Goal: Task Accomplishment & Management: Use online tool/utility

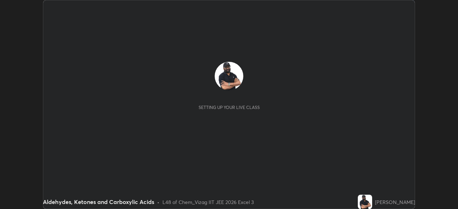
scroll to position [209, 457]
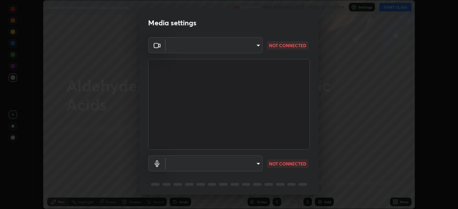
type input "12cae23f7e84f6c315adb1bcb7b91e50d185bf780175e80e71f746803cf48669"
type input "527f3b7b5c25acf81016b080d2cf5667fe74b5eea63a9be01bbb9244b8b8aafc"
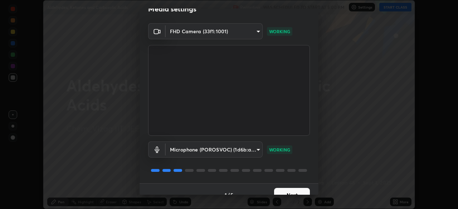
scroll to position [25, 0]
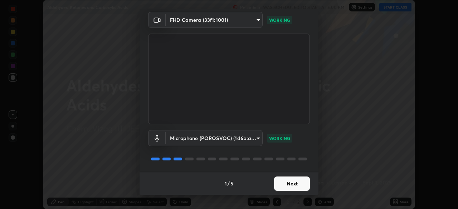
click at [287, 184] on button "Next" at bounding box center [292, 184] width 36 height 14
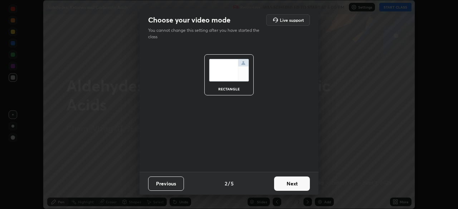
scroll to position [0, 0]
click at [287, 184] on button "Next" at bounding box center [292, 184] width 36 height 14
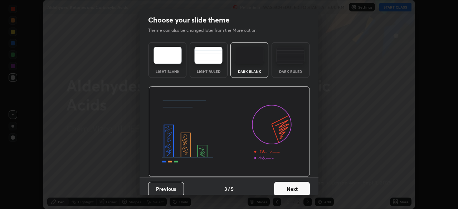
click at [285, 186] on button "Next" at bounding box center [292, 189] width 36 height 14
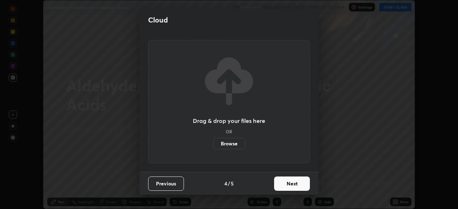
click at [283, 182] on button "Next" at bounding box center [292, 184] width 36 height 14
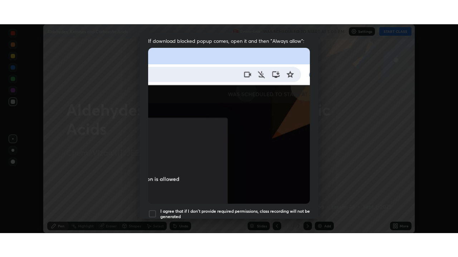
scroll to position [171, 0]
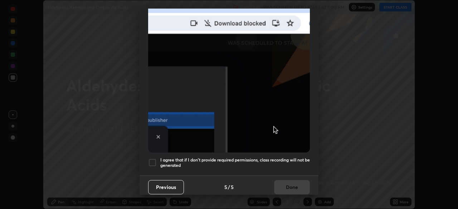
click at [268, 157] on h5 "I agree that if I don't provide required permissions, class recording will not …" at bounding box center [234, 162] width 149 height 11
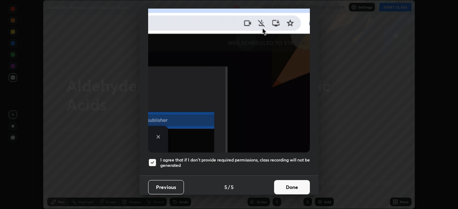
click at [286, 187] on button "Done" at bounding box center [292, 187] width 36 height 14
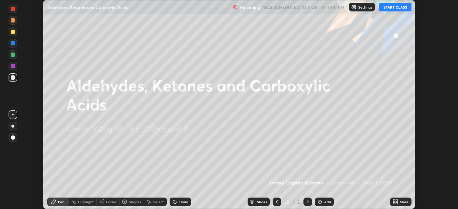
click at [318, 201] on img at bounding box center [320, 202] width 6 height 6
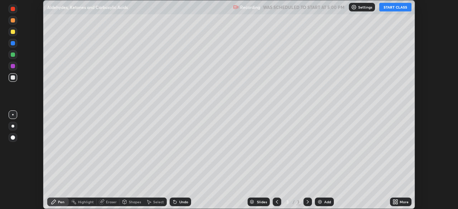
click at [394, 203] on icon at bounding box center [394, 203] width 2 height 2
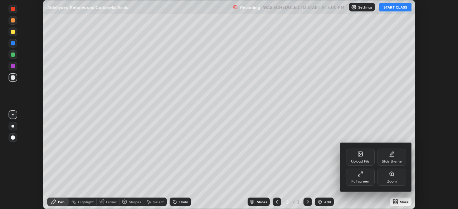
click at [362, 178] on div "Full screen" at bounding box center [360, 177] width 29 height 17
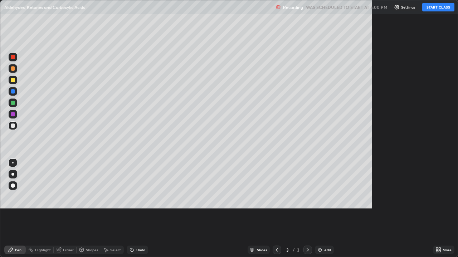
scroll to position [257, 458]
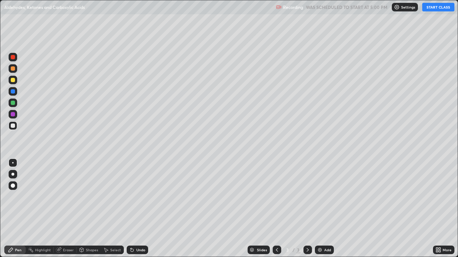
click at [433, 7] on button "START CLASS" at bounding box center [438, 7] width 32 height 9
click at [13, 186] on div at bounding box center [13, 186] width 4 height 4
click at [11, 80] on div at bounding box center [13, 80] width 4 height 4
click at [13, 102] on div at bounding box center [13, 103] width 4 height 4
click at [13, 126] on div at bounding box center [13, 126] width 4 height 4
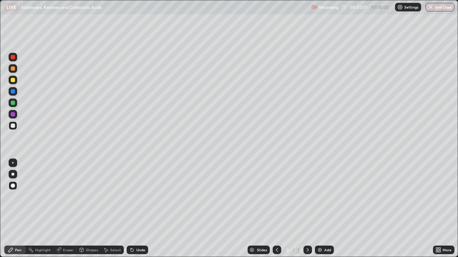
click at [134, 209] on div "Undo" at bounding box center [137, 250] width 21 height 9
click at [11, 114] on div at bounding box center [13, 114] width 4 height 4
click at [12, 57] on div at bounding box center [13, 57] width 4 height 4
click at [13, 128] on div at bounding box center [13, 126] width 4 height 4
click at [15, 58] on div at bounding box center [13, 57] width 4 height 4
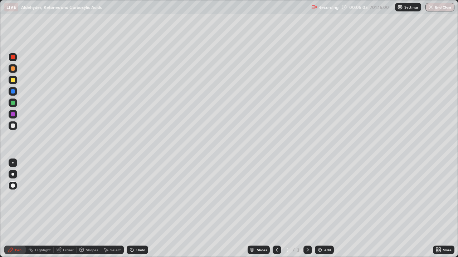
click at [13, 126] on div at bounding box center [13, 126] width 4 height 4
click at [15, 56] on div at bounding box center [13, 57] width 9 height 9
click at [12, 125] on div at bounding box center [13, 126] width 4 height 4
click at [321, 209] on img at bounding box center [320, 250] width 6 height 6
click at [14, 81] on div at bounding box center [13, 80] width 4 height 4
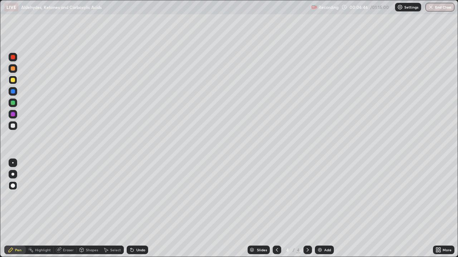
click at [15, 127] on div at bounding box center [13, 126] width 4 height 4
click at [13, 81] on div at bounding box center [13, 80] width 4 height 4
click at [14, 126] on div at bounding box center [13, 126] width 4 height 4
click at [13, 80] on div at bounding box center [13, 80] width 4 height 4
click at [12, 57] on div at bounding box center [13, 57] width 4 height 4
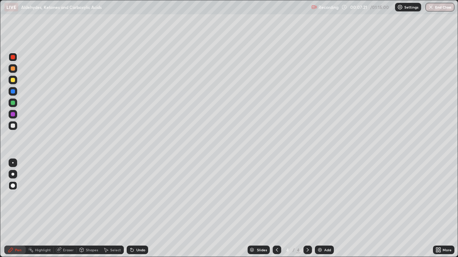
click at [13, 58] on div at bounding box center [13, 57] width 4 height 4
click at [13, 103] on div at bounding box center [13, 103] width 4 height 4
click at [138, 209] on div "Undo" at bounding box center [137, 250] width 21 height 9
click at [141, 209] on div "Undo" at bounding box center [137, 250] width 21 height 9
click at [13, 124] on div at bounding box center [13, 126] width 4 height 4
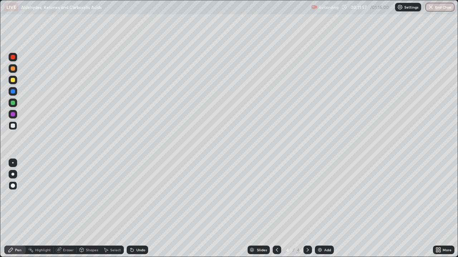
click at [320, 209] on img at bounding box center [320, 250] width 6 height 6
click at [12, 81] on div at bounding box center [13, 80] width 4 height 4
click at [14, 104] on div at bounding box center [13, 103] width 4 height 4
click at [13, 126] on div at bounding box center [13, 126] width 4 height 4
click at [318, 209] on img at bounding box center [320, 250] width 6 height 6
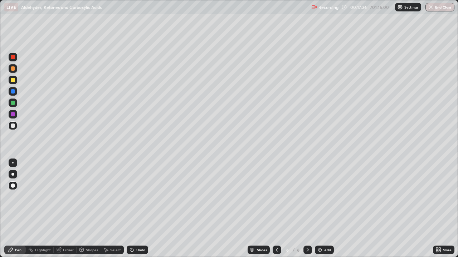
click at [12, 104] on div at bounding box center [13, 103] width 4 height 4
click at [276, 209] on icon at bounding box center [277, 250] width 2 height 4
click at [307, 209] on icon at bounding box center [308, 250] width 6 height 6
click at [14, 79] on div at bounding box center [13, 80] width 4 height 4
click at [11, 92] on div at bounding box center [13, 91] width 4 height 4
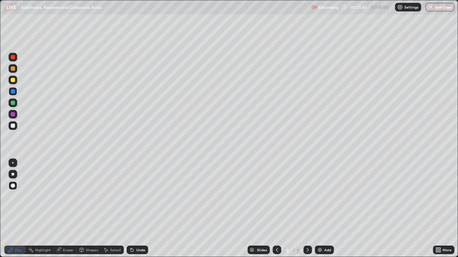
click at [134, 209] on div "Undo" at bounding box center [137, 250] width 21 height 9
click at [133, 209] on icon at bounding box center [132, 250] width 6 height 6
click at [12, 124] on div at bounding box center [13, 126] width 4 height 4
click at [136, 209] on div "Undo" at bounding box center [140, 250] width 9 height 4
click at [318, 209] on img at bounding box center [320, 250] width 6 height 6
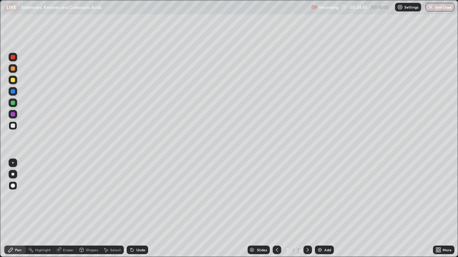
click at [15, 82] on div at bounding box center [13, 80] width 9 height 9
click at [434, 5] on button "End Class" at bounding box center [439, 7] width 29 height 9
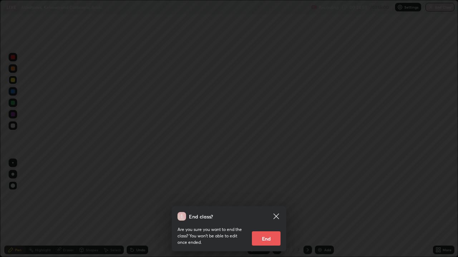
click at [266, 209] on button "End" at bounding box center [266, 239] width 29 height 14
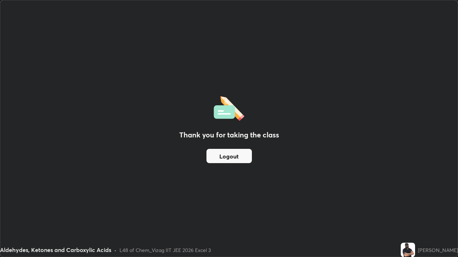
click at [223, 152] on button "Logout" at bounding box center [228, 156] width 45 height 14
